Goal: Information Seeking & Learning: Find contact information

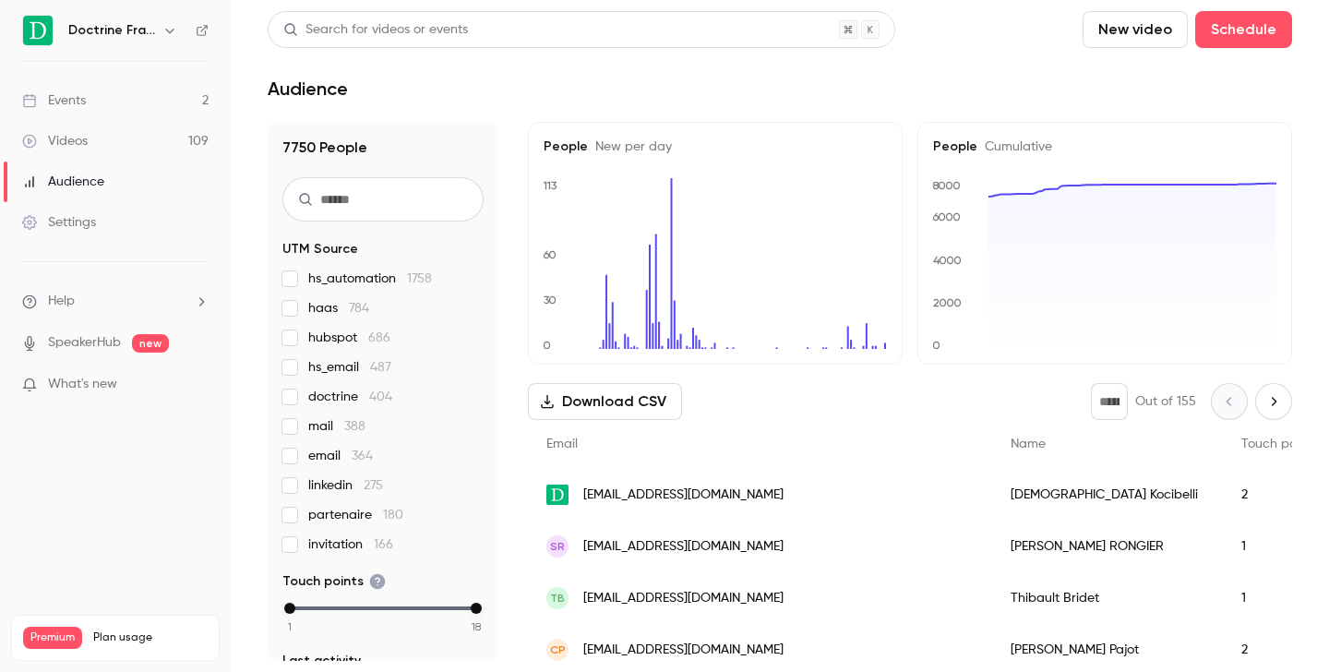
click at [163, 26] on icon "button" at bounding box center [169, 30] width 15 height 15
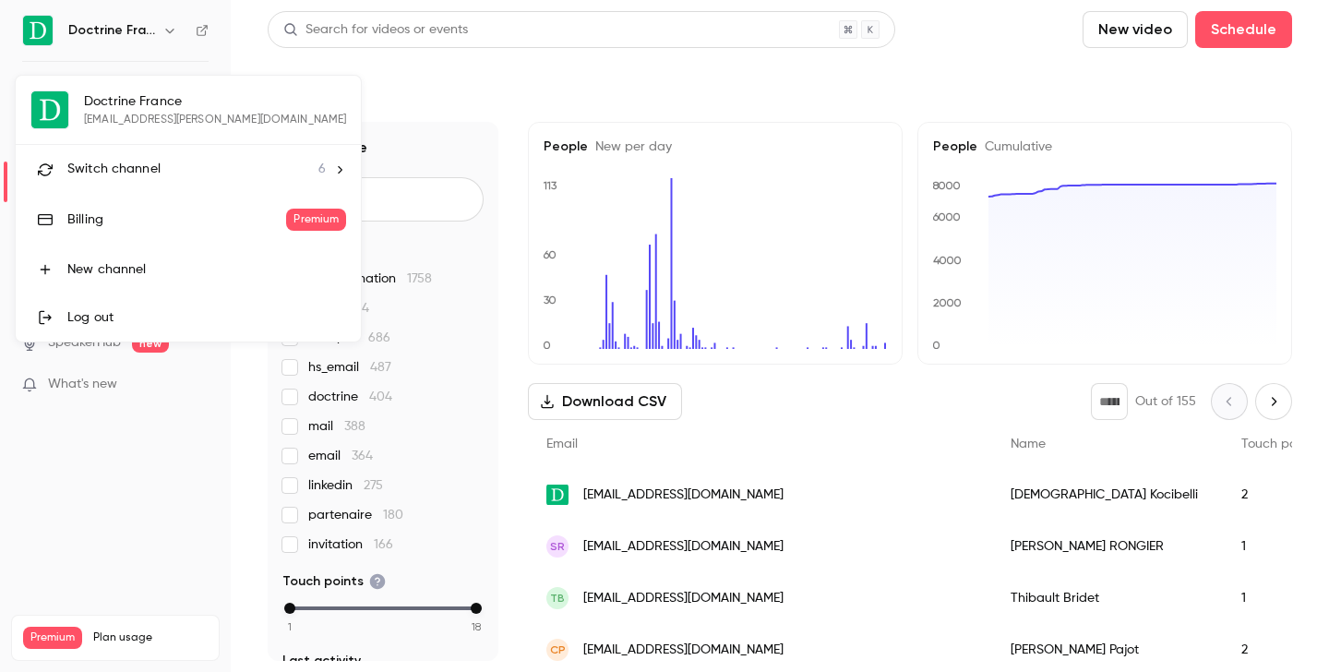
click at [157, 172] on span "Switch channel" at bounding box center [113, 169] width 93 height 19
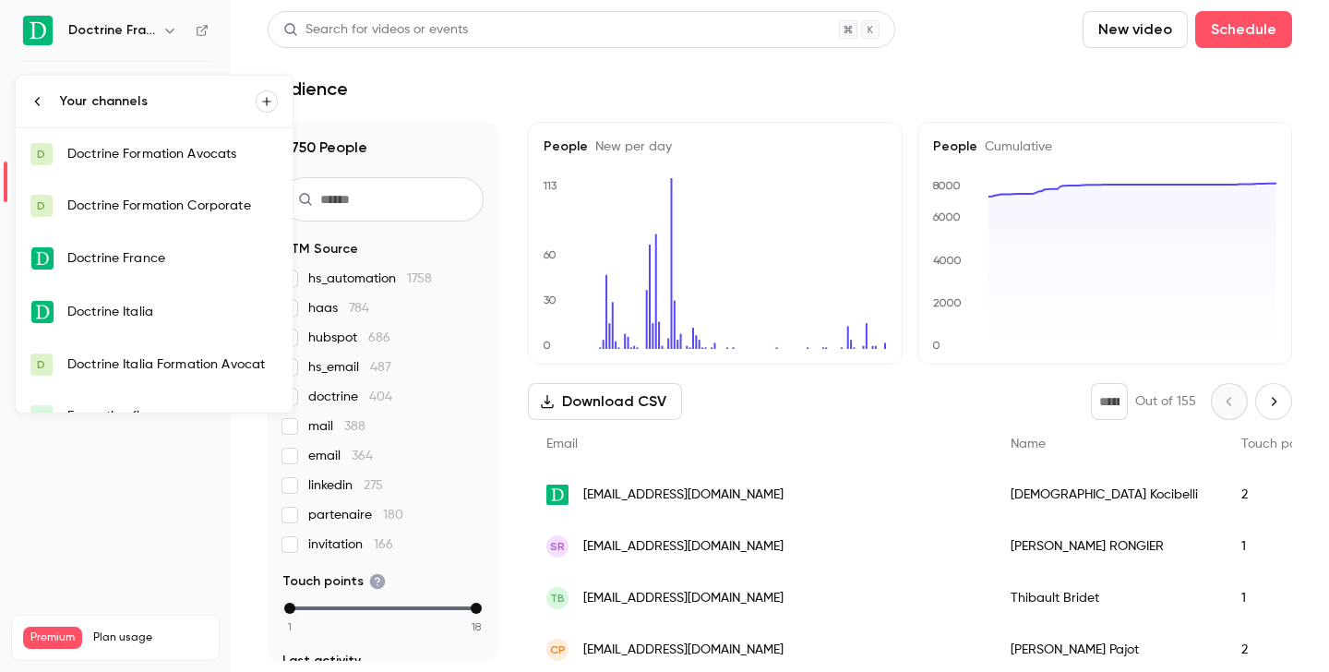
click at [159, 164] on link "D Doctrine Formation Avocats" at bounding box center [154, 154] width 277 height 52
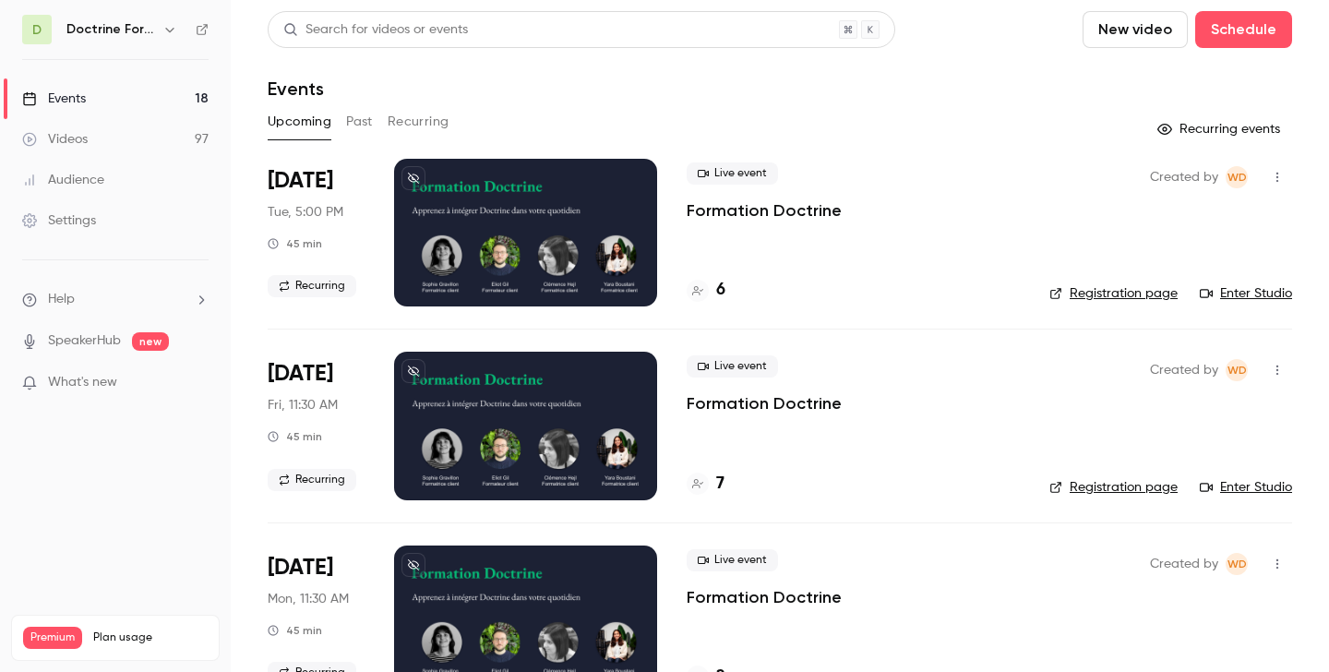
click at [365, 119] on button "Past" at bounding box center [359, 122] width 27 height 30
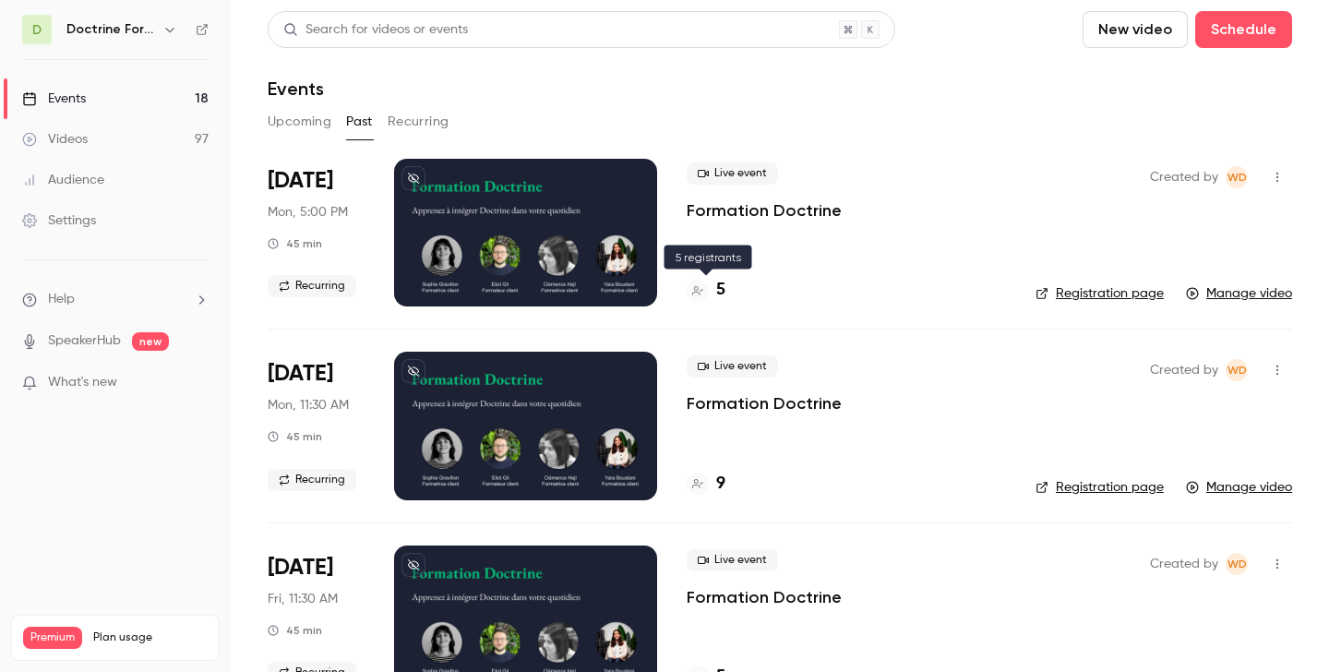
click at [712, 294] on div "5" at bounding box center [706, 290] width 39 height 25
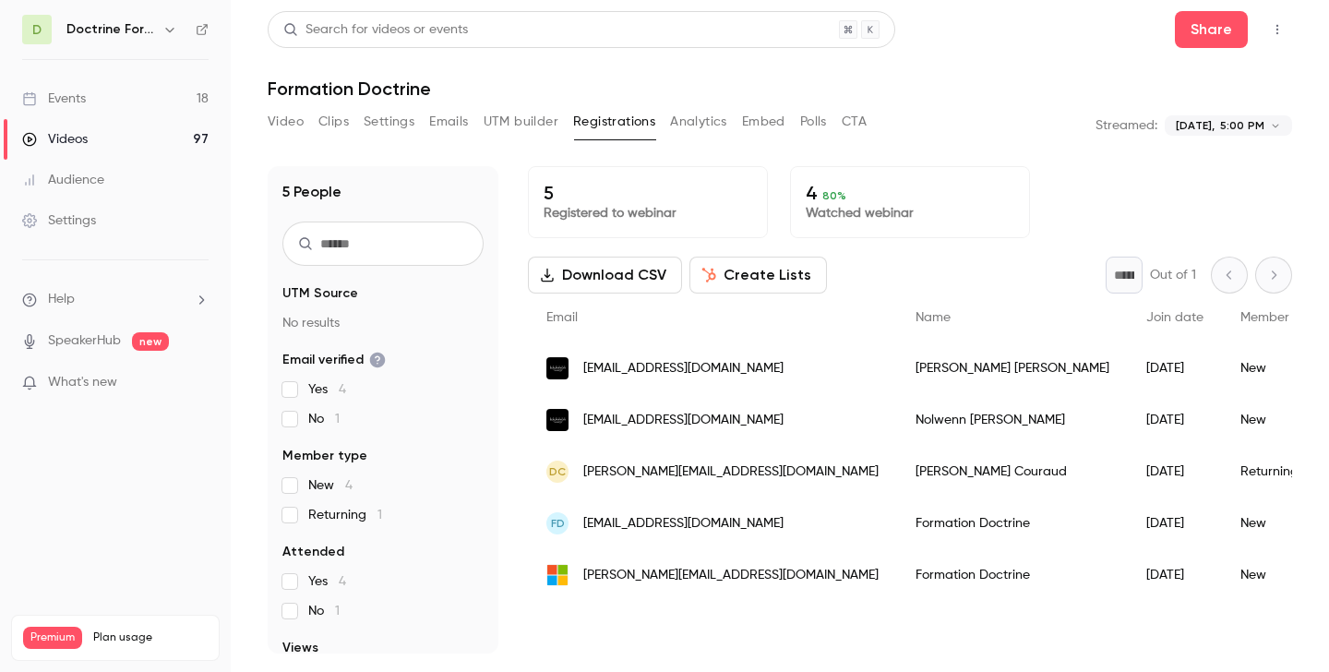
click at [760, 366] on span "[EMAIL_ADDRESS][DOMAIN_NAME]" at bounding box center [683, 368] width 200 height 19
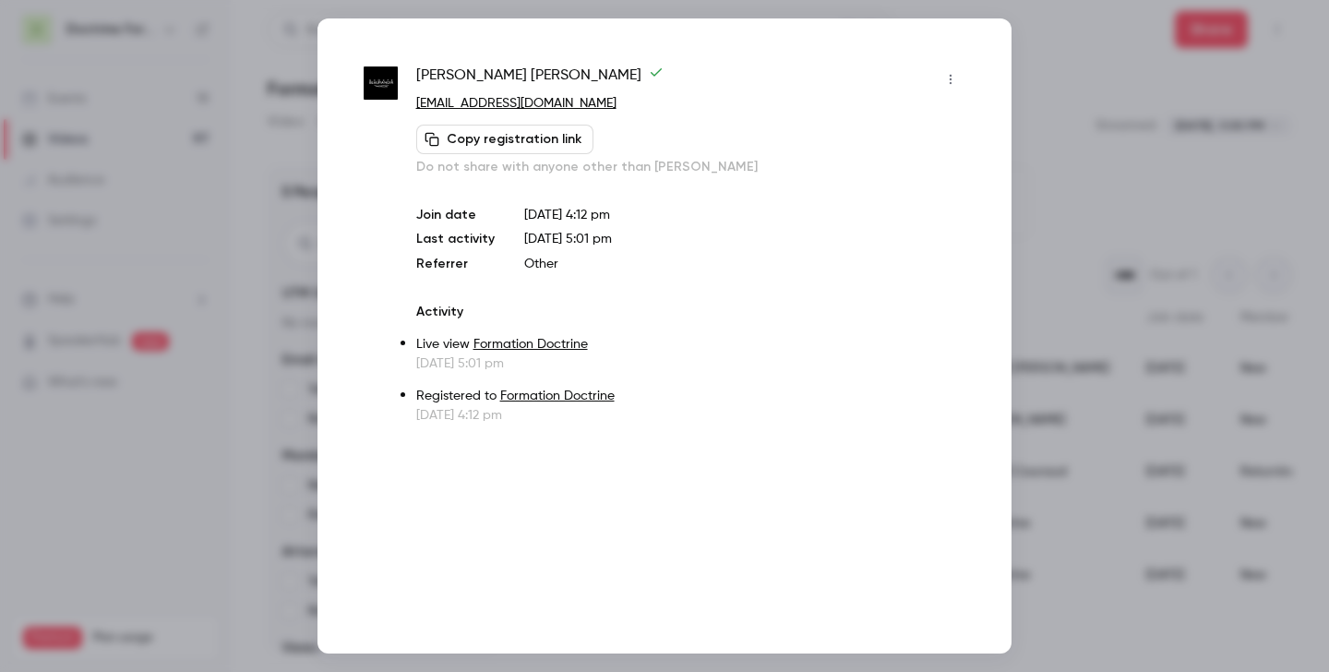
click at [1083, 229] on div at bounding box center [664, 336] width 1329 height 672
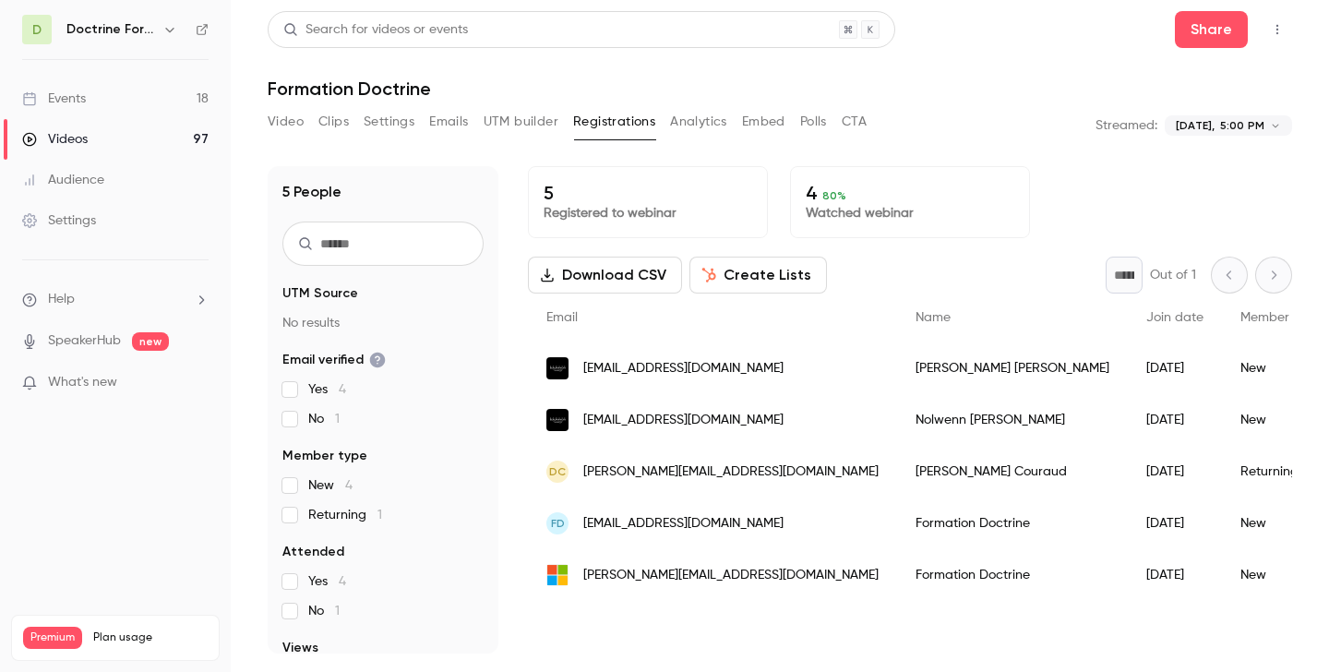
click at [901, 368] on div "[PERSON_NAME]" at bounding box center [1012, 368] width 231 height 52
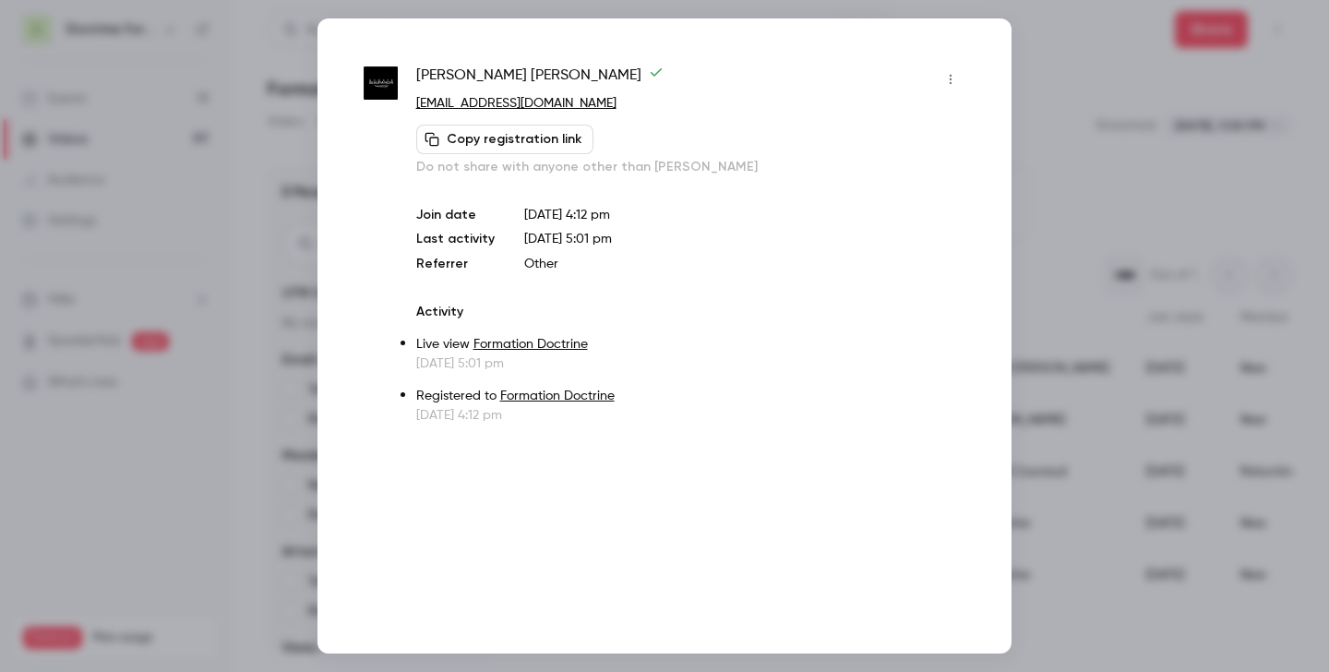
click at [1083, 161] on div at bounding box center [664, 336] width 1329 height 672
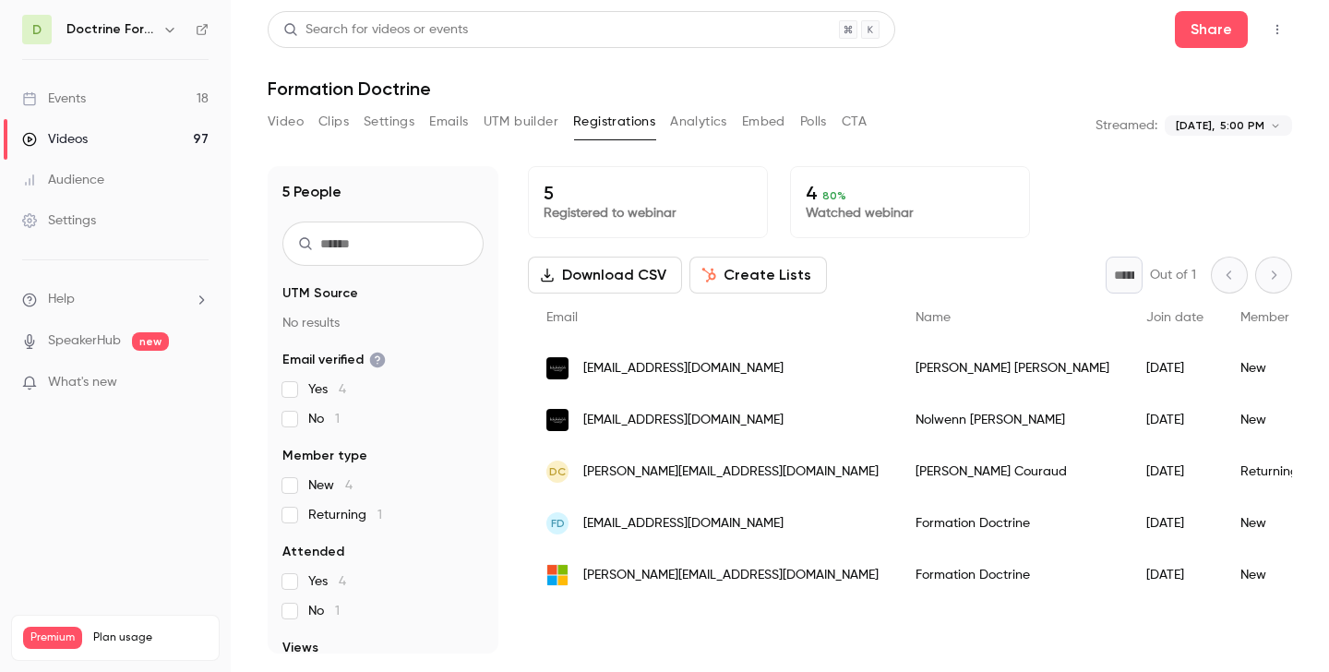
click at [683, 433] on div "[EMAIL_ADDRESS][DOMAIN_NAME]" at bounding box center [712, 420] width 369 height 52
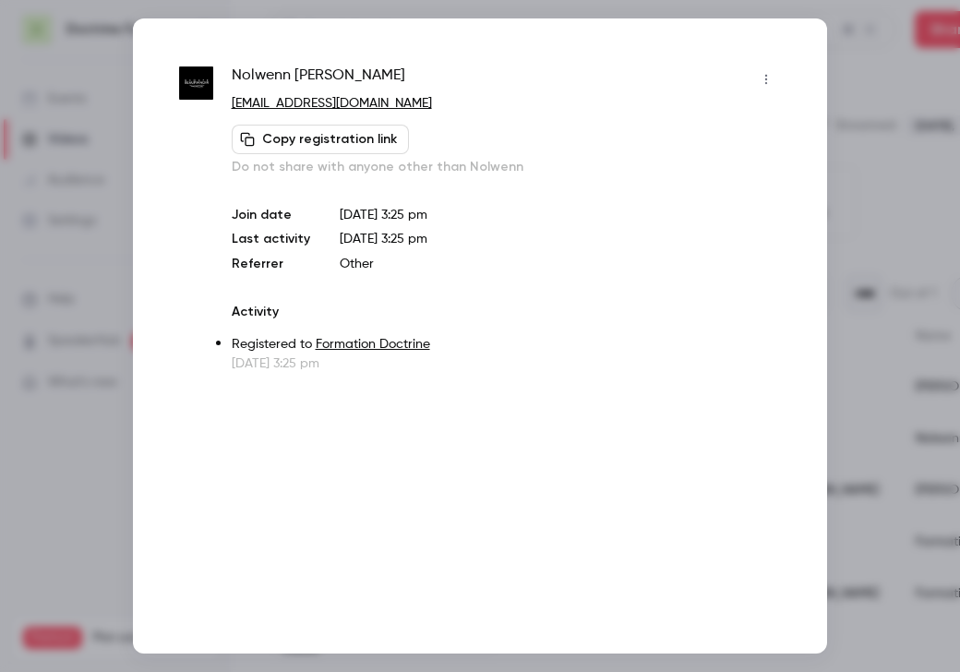
click at [877, 103] on div at bounding box center [480, 336] width 960 height 672
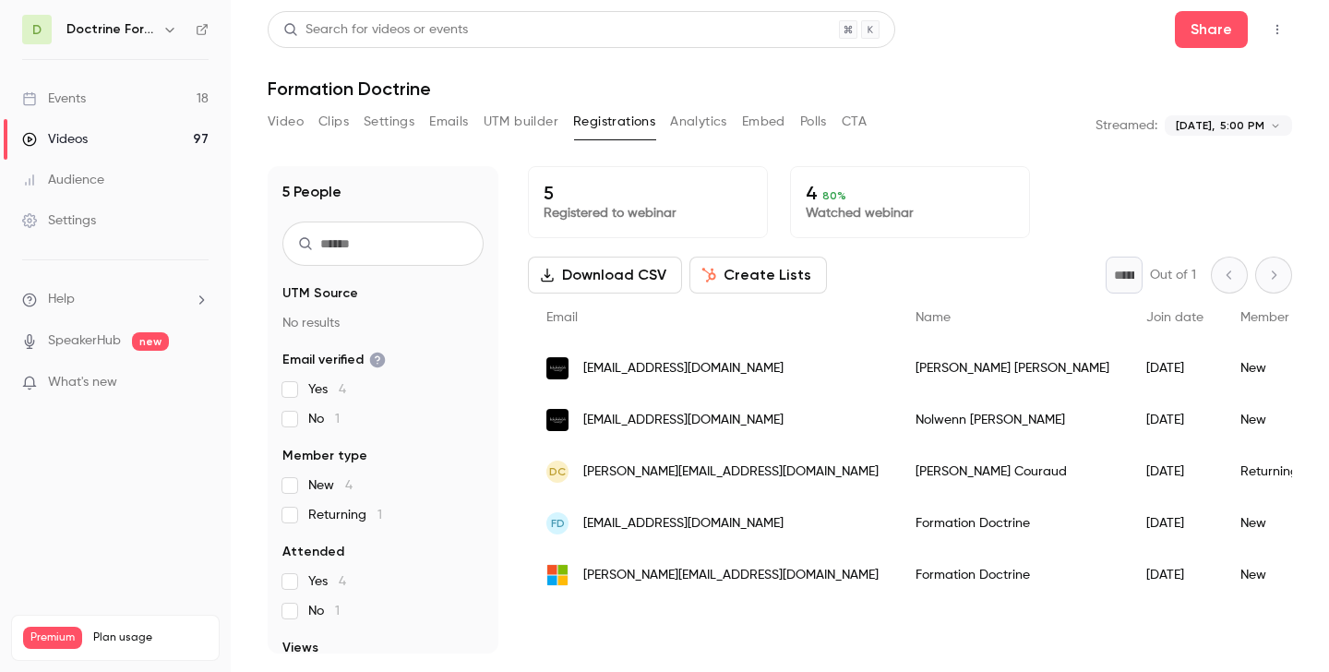
click at [700, 481] on span "[PERSON_NAME][EMAIL_ADDRESS][DOMAIN_NAME]" at bounding box center [730, 471] width 295 height 19
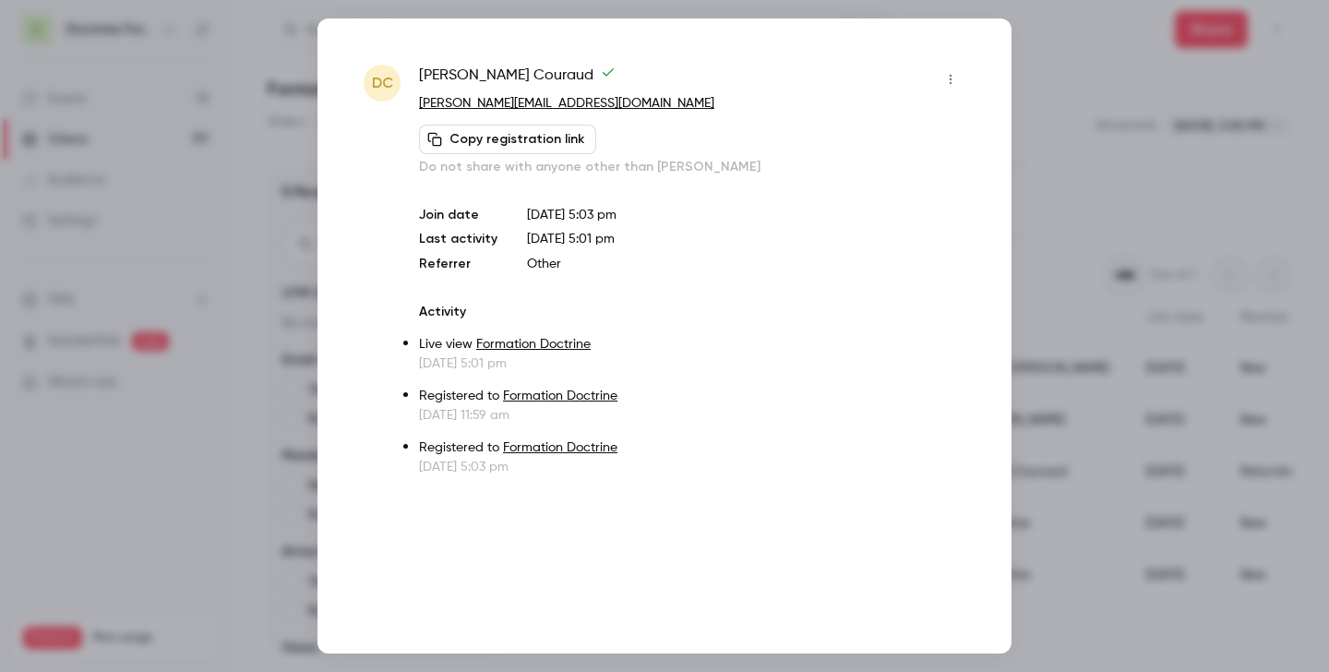
click at [1063, 141] on div at bounding box center [664, 336] width 1329 height 672
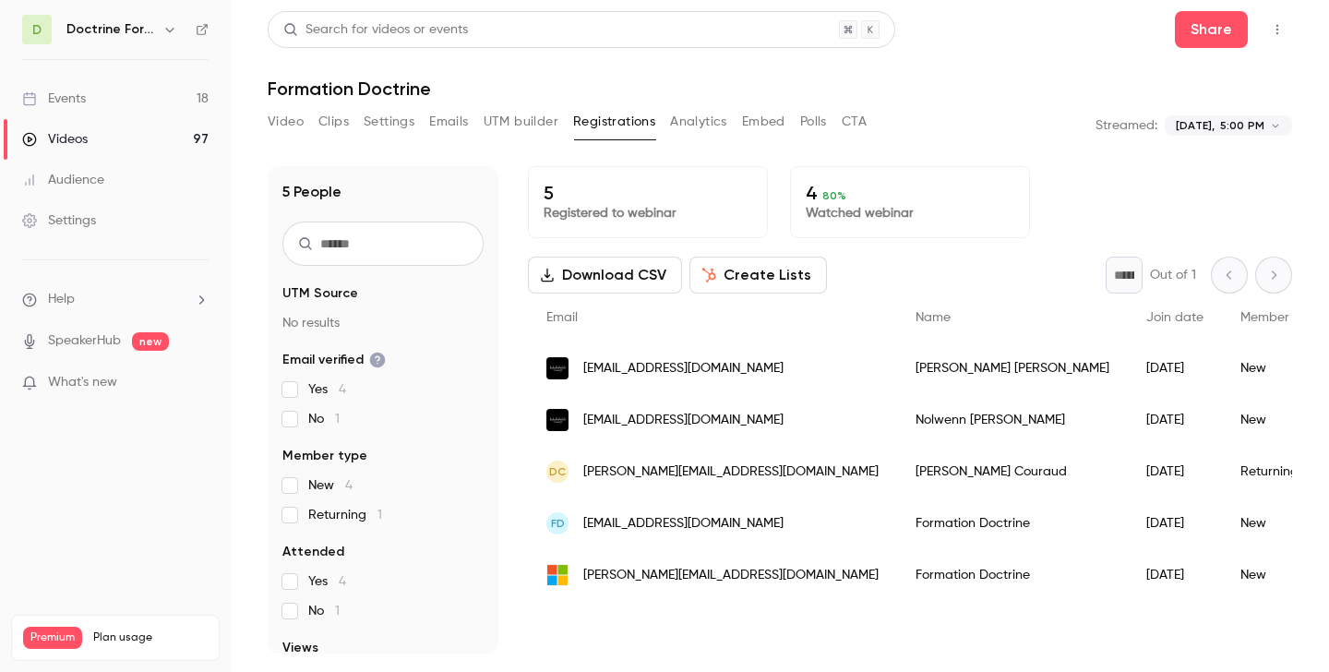
click at [707, 530] on span "[EMAIL_ADDRESS][DOMAIN_NAME]" at bounding box center [683, 523] width 200 height 19
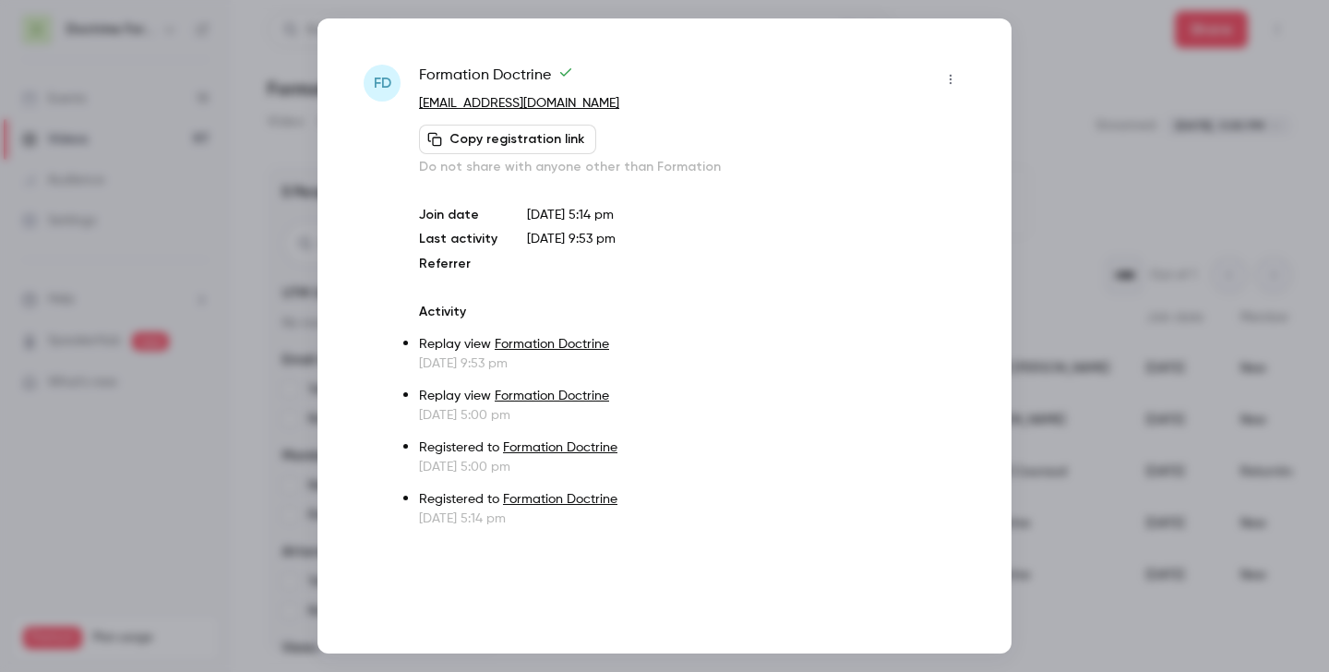
click at [1088, 236] on div at bounding box center [664, 336] width 1329 height 672
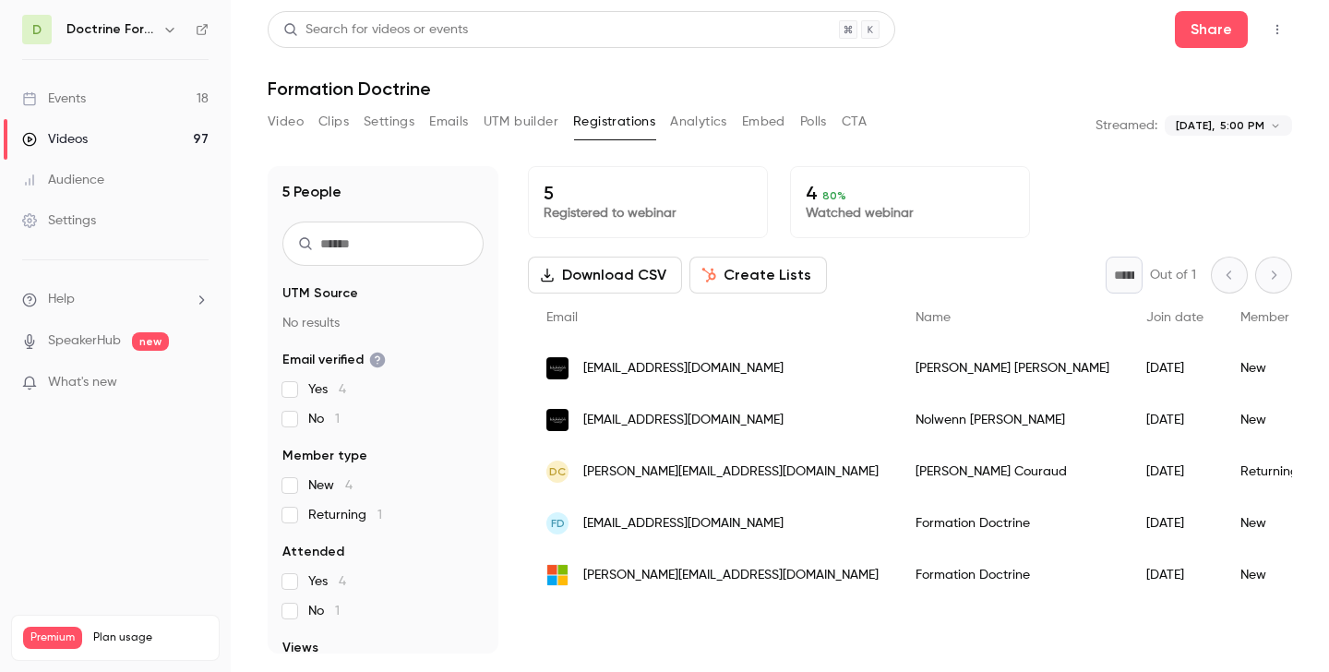
click at [720, 584] on div "[PERSON_NAME][EMAIL_ADDRESS][DOMAIN_NAME]" at bounding box center [712, 575] width 369 height 52
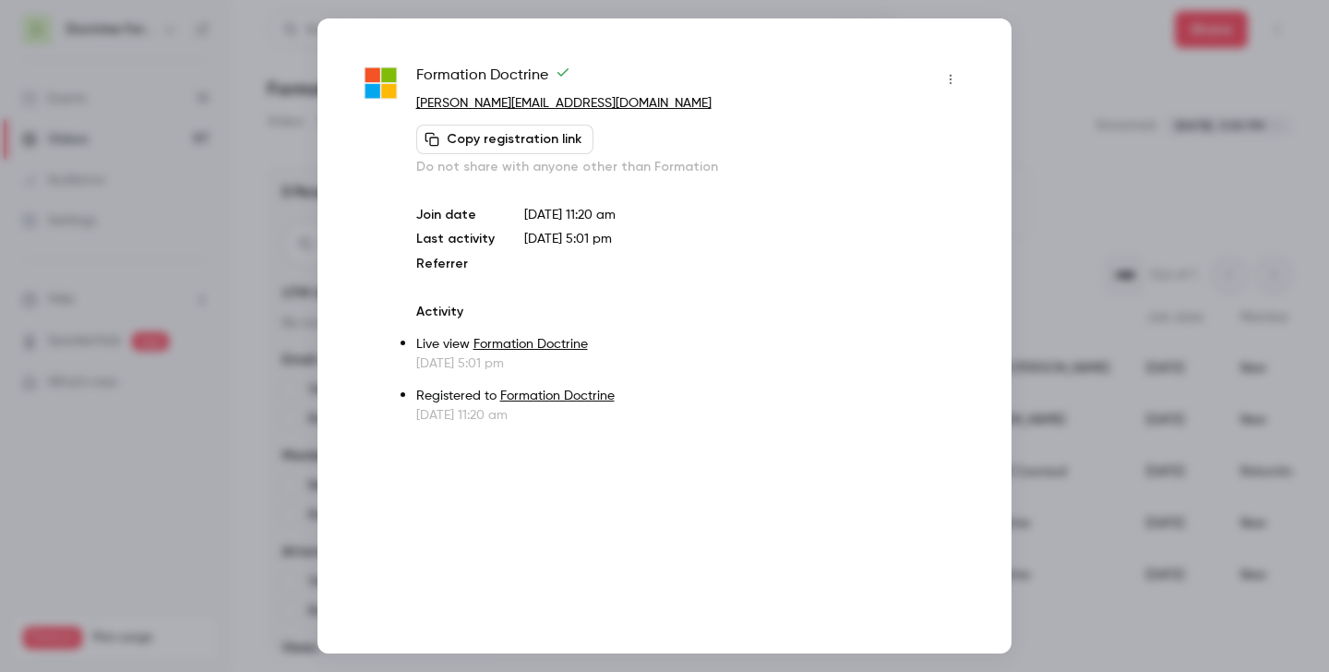
click at [1166, 221] on div at bounding box center [664, 336] width 1329 height 672
